Goal: Information Seeking & Learning: Find contact information

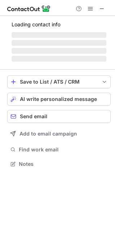
scroll to position [164, 115]
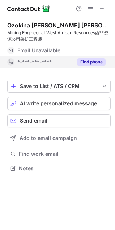
click at [99, 61] on button "Find phone" at bounding box center [91, 61] width 29 height 7
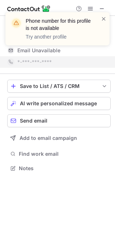
drag, startPoint x: 103, startPoint y: 20, endPoint x: 105, endPoint y: 15, distance: 5.4
click at [103, 20] on span at bounding box center [104, 18] width 6 height 7
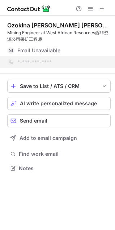
click at [103, 9] on div "Phone number for this profile is not available Try another profile" at bounding box center [58, 31] width 116 height 53
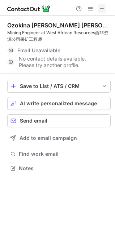
click at [101, 8] on span at bounding box center [102, 9] width 6 height 6
click at [103, 12] on span at bounding box center [102, 9] width 6 height 6
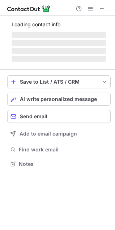
scroll to position [157, 115]
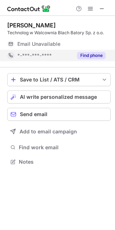
click at [99, 53] on button "Find phone" at bounding box center [91, 55] width 29 height 7
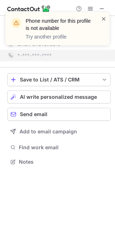
click at [105, 20] on span at bounding box center [104, 18] width 6 height 7
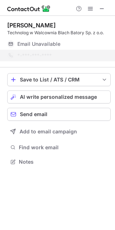
click at [105, 9] on div "Phone number for this profile is not available Try another profile" at bounding box center [58, 31] width 116 height 53
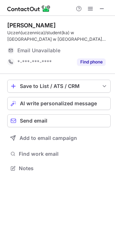
scroll to position [164, 115]
click at [101, 8] on span at bounding box center [102, 9] width 6 height 6
